Goal: Task Accomplishment & Management: Manage account settings

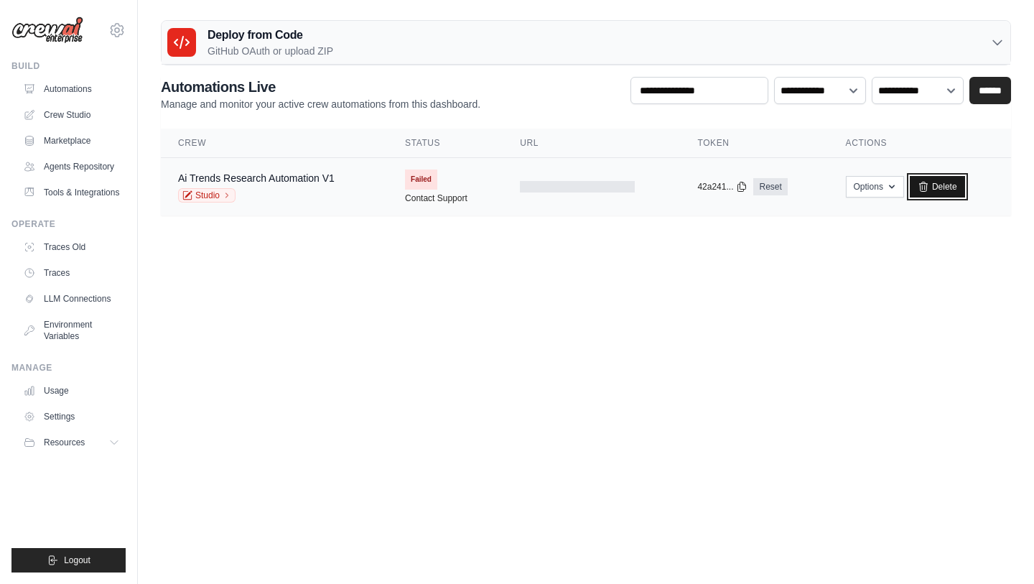
click at [940, 182] on link "Delete" at bounding box center [937, 187] width 55 height 22
